Goal: Go to known website: Go to known website

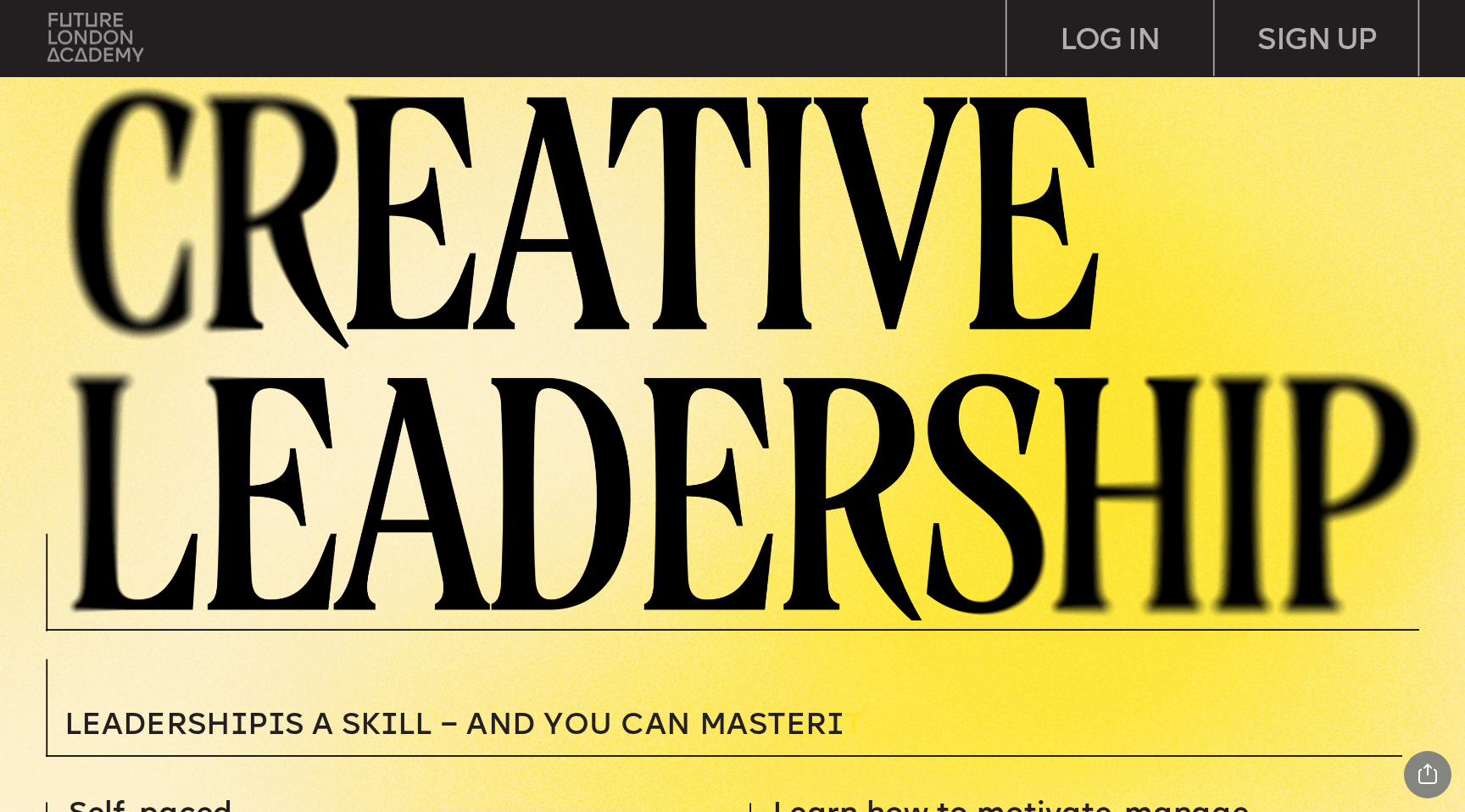
click at [104, 55] on img at bounding box center [95, 36] width 96 height 48
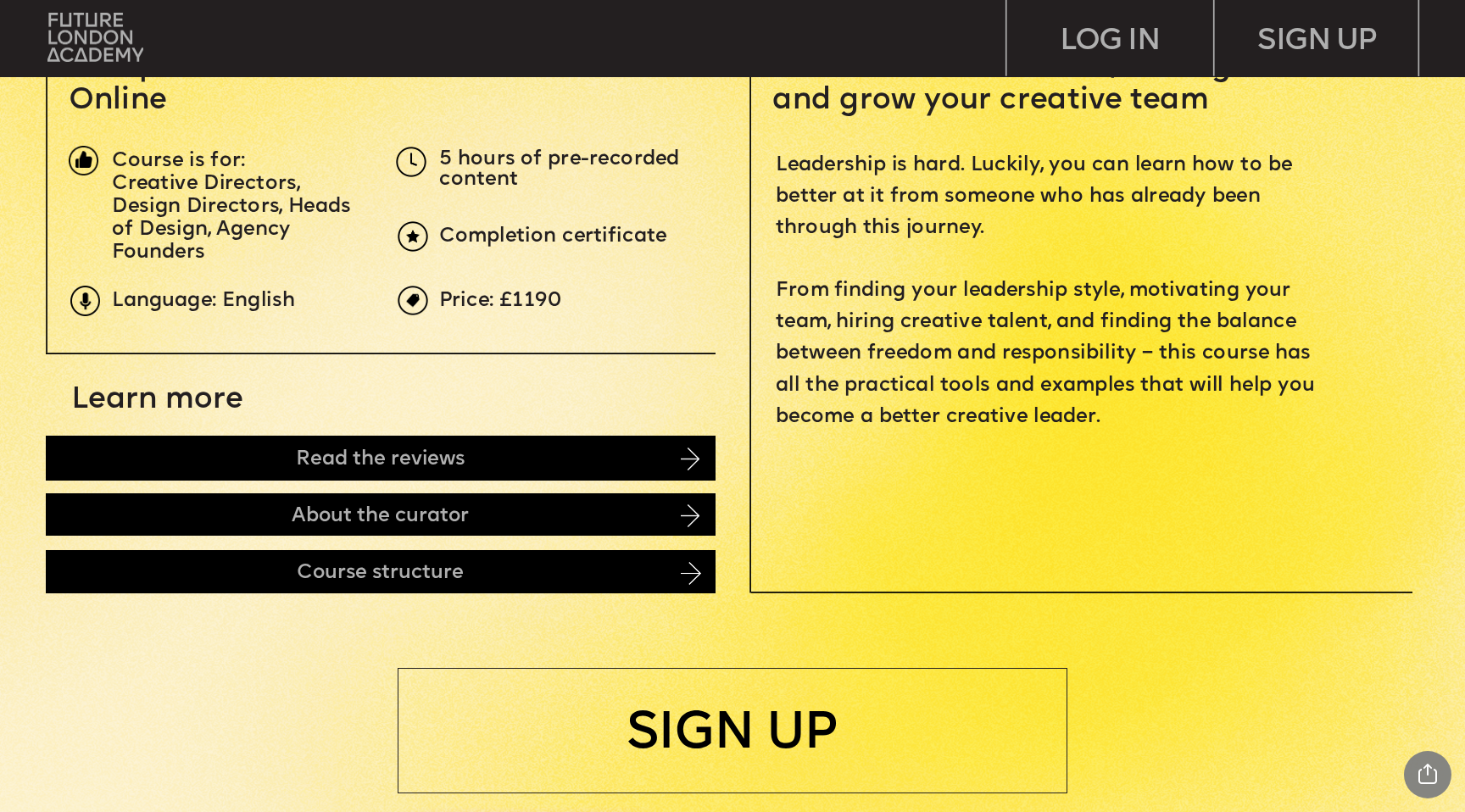
scroll to position [1124, 0]
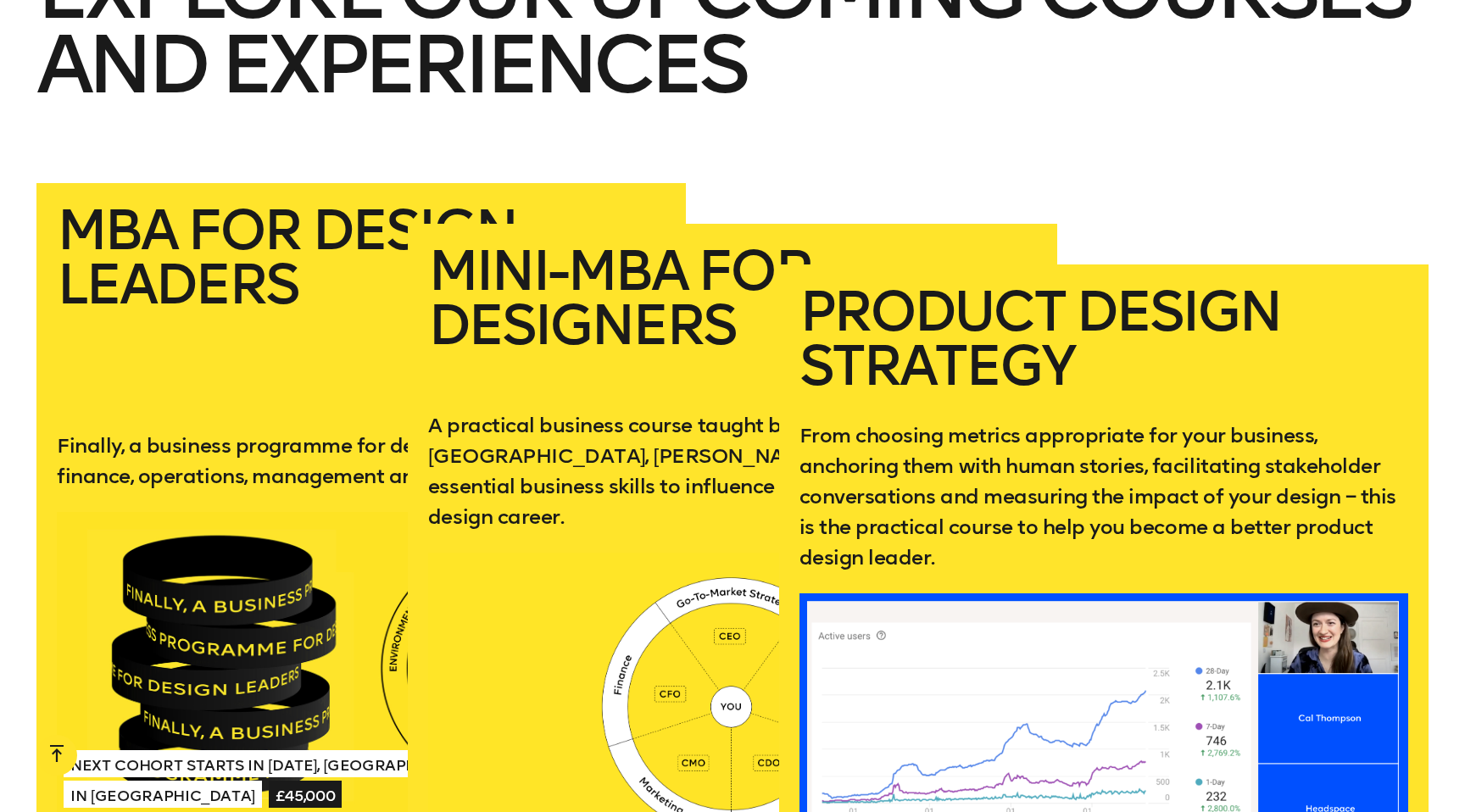
scroll to position [3281, 0]
